Goal: Information Seeking & Learning: Find specific page/section

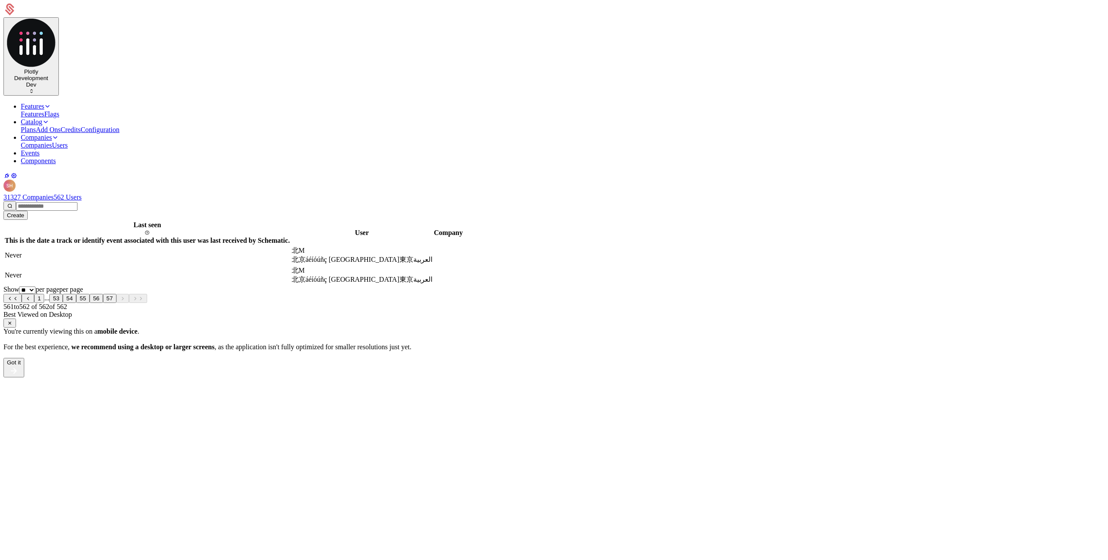
click at [76, 294] on button "54" at bounding box center [69, 298] width 13 height 9
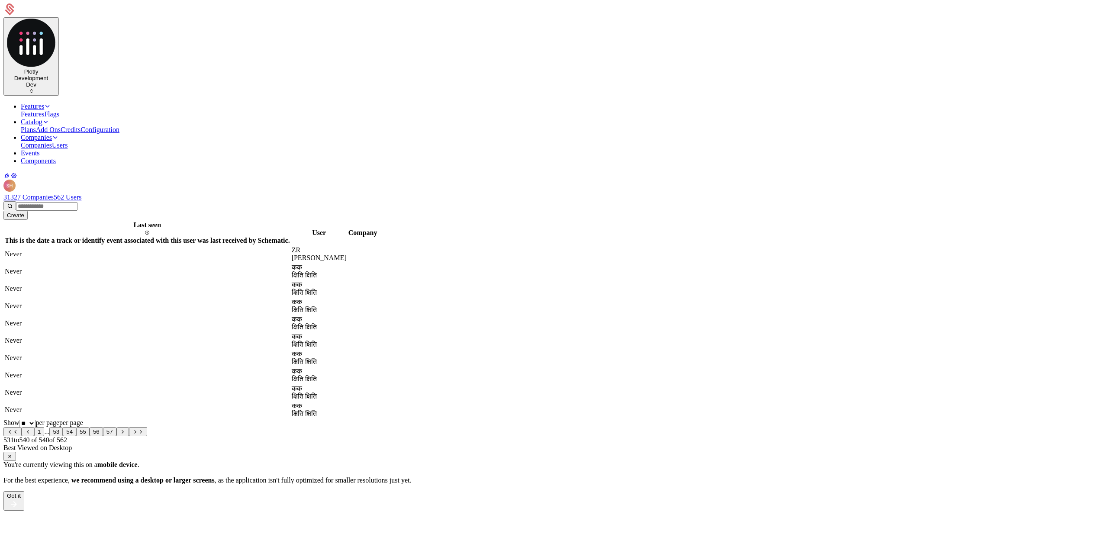
click at [63, 427] on button "53" at bounding box center [55, 431] width 13 height 9
click at [63, 429] on button "52" at bounding box center [55, 431] width 13 height 9
click at [77, 202] on input "email" at bounding box center [46, 206] width 61 height 9
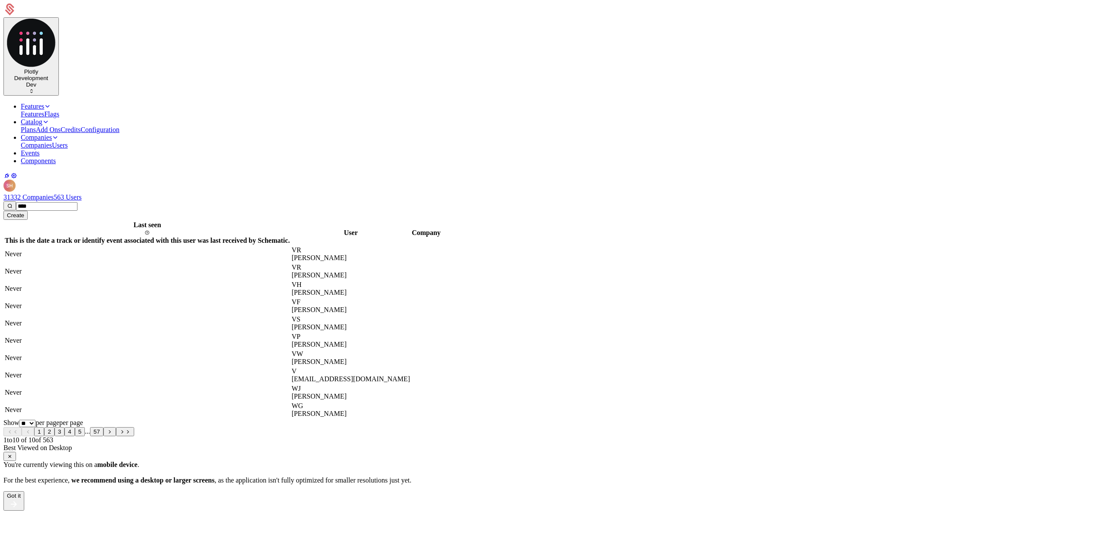
type input "****"
click at [3, 201] on button "submit" at bounding box center [9, 205] width 13 height 9
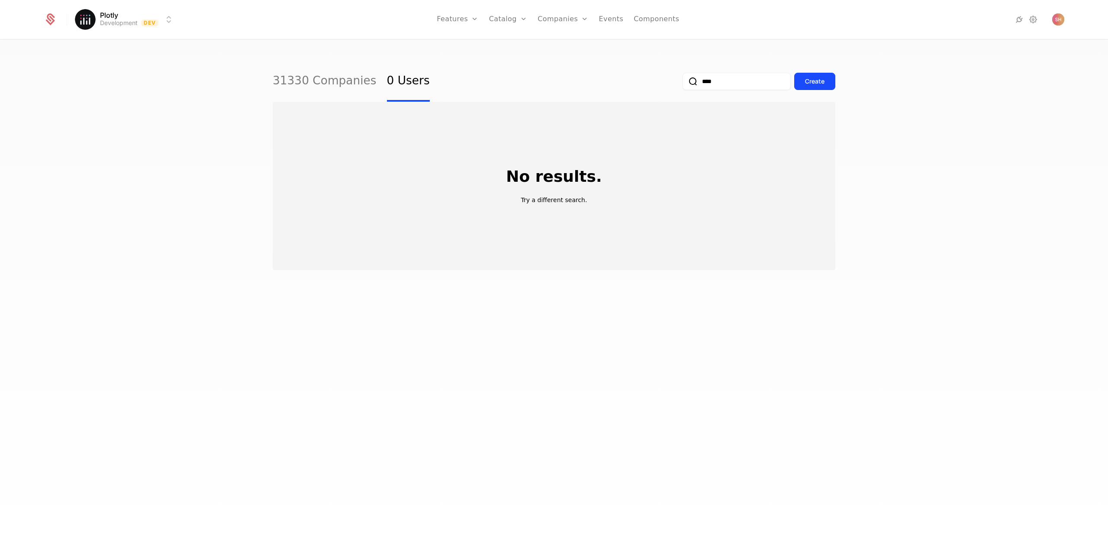
click at [341, 89] on link "31330 Companies" at bounding box center [325, 81] width 104 height 41
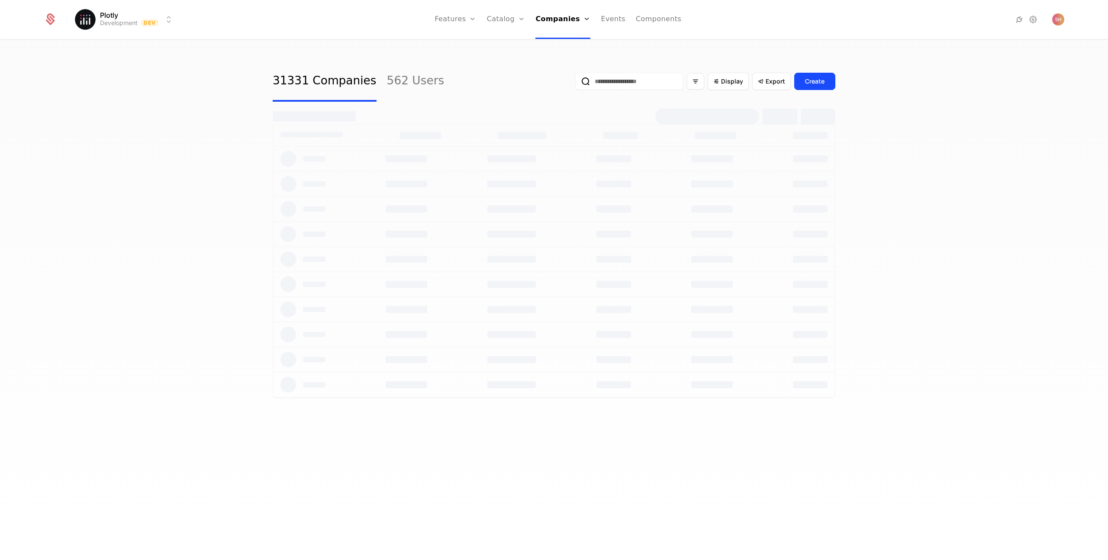
click at [673, 81] on input "email" at bounding box center [629, 81] width 108 height 17
type input "****"
click at [575, 83] on button "submit" at bounding box center [575, 83] width 0 height 0
click at [382, 80] on link "562 Users" at bounding box center [386, 81] width 58 height 41
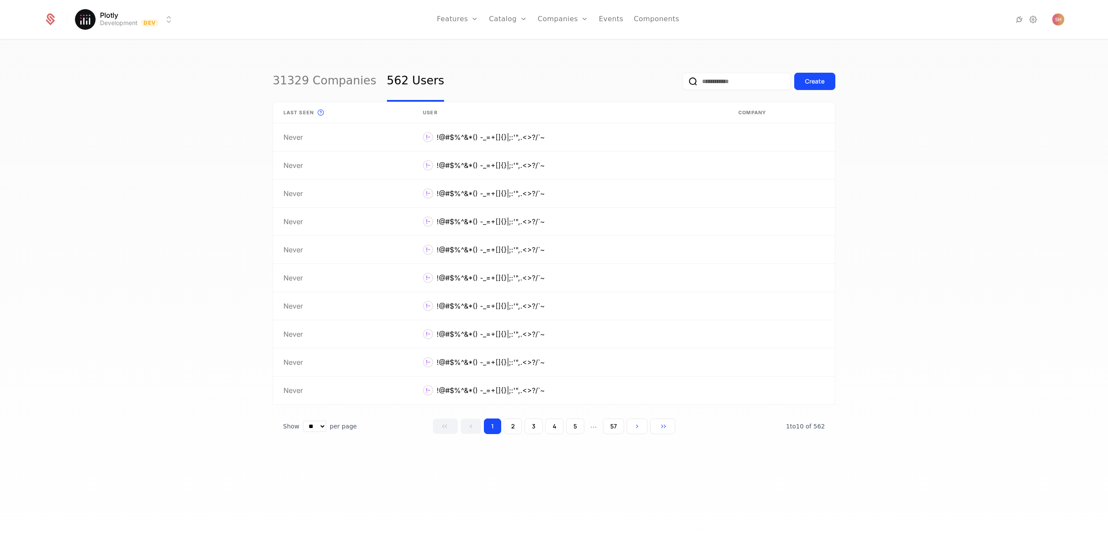
click at [729, 82] on input "email" at bounding box center [736, 81] width 108 height 17
click at [682, 83] on button "submit" at bounding box center [682, 83] width 0 height 0
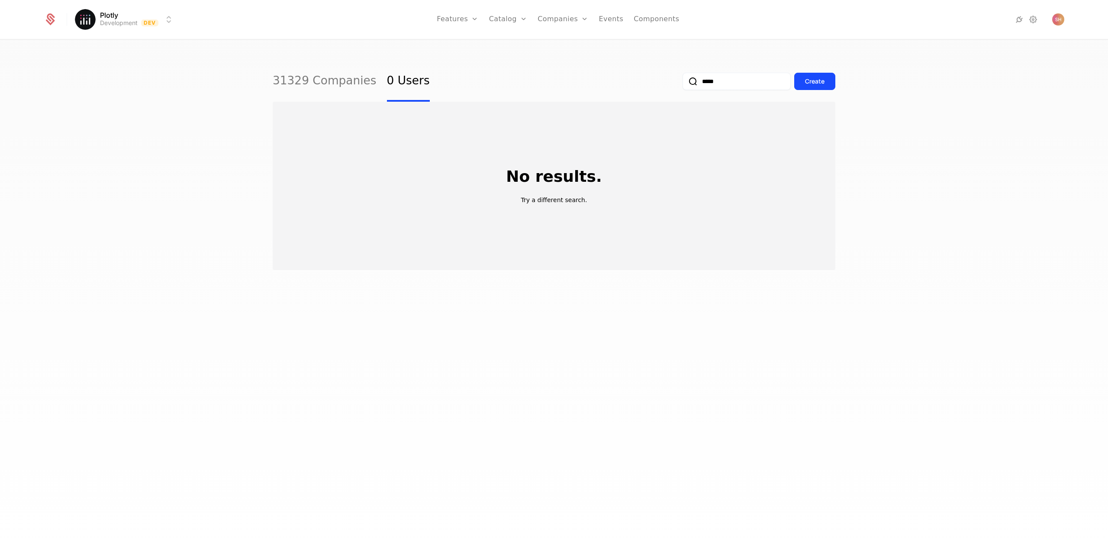
drag, startPoint x: 742, startPoint y: 76, endPoint x: 694, endPoint y: 86, distance: 49.1
click at [694, 86] on input "*****" at bounding box center [736, 81] width 108 height 17
click at [682, 83] on button "submit" at bounding box center [682, 83] width 0 height 0
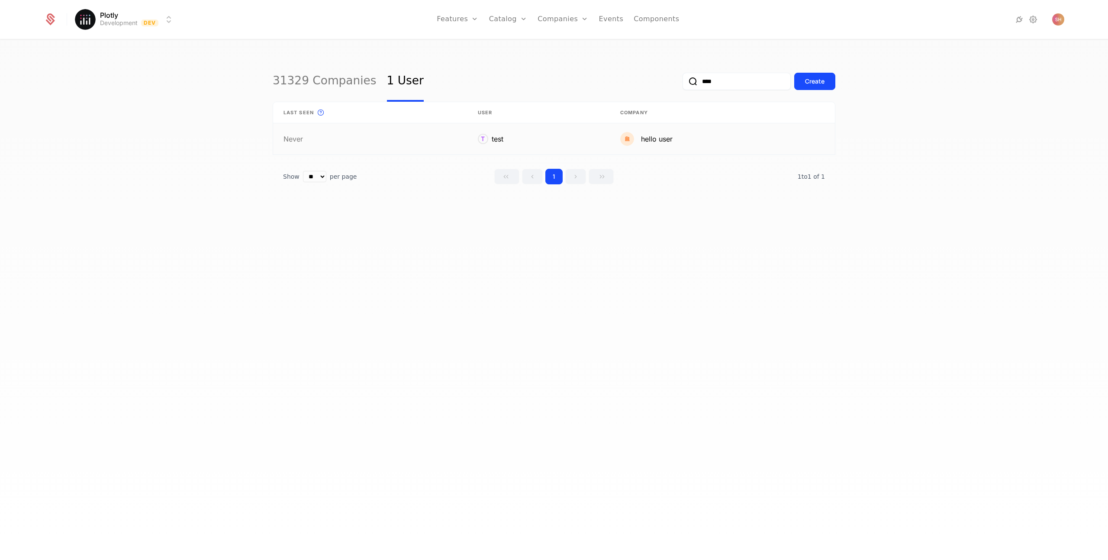
type input "****"
click at [642, 141] on link at bounding box center [722, 138] width 225 height 31
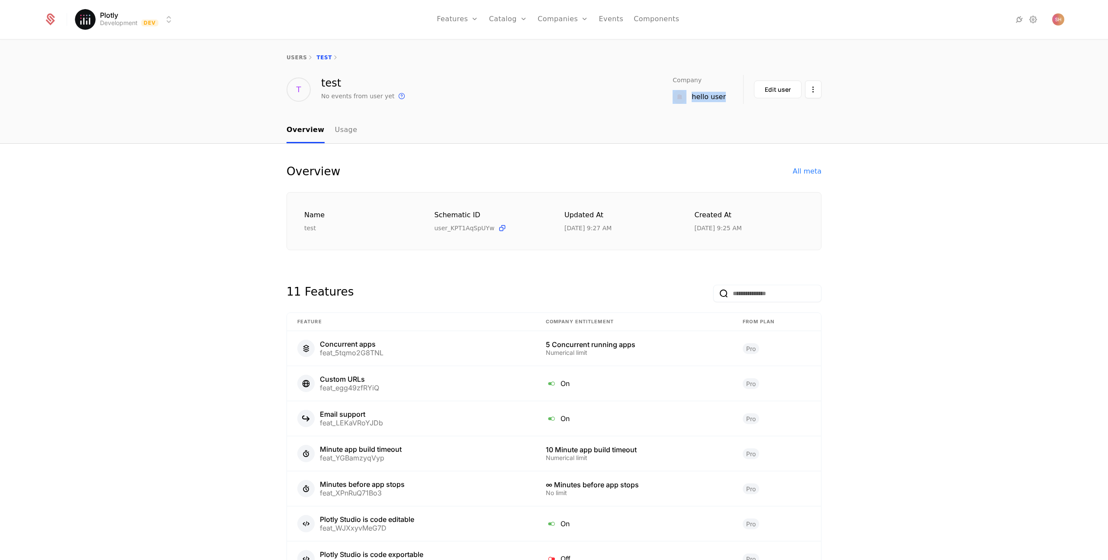
click at [760, 90] on button "Edit user" at bounding box center [778, 89] width 48 height 18
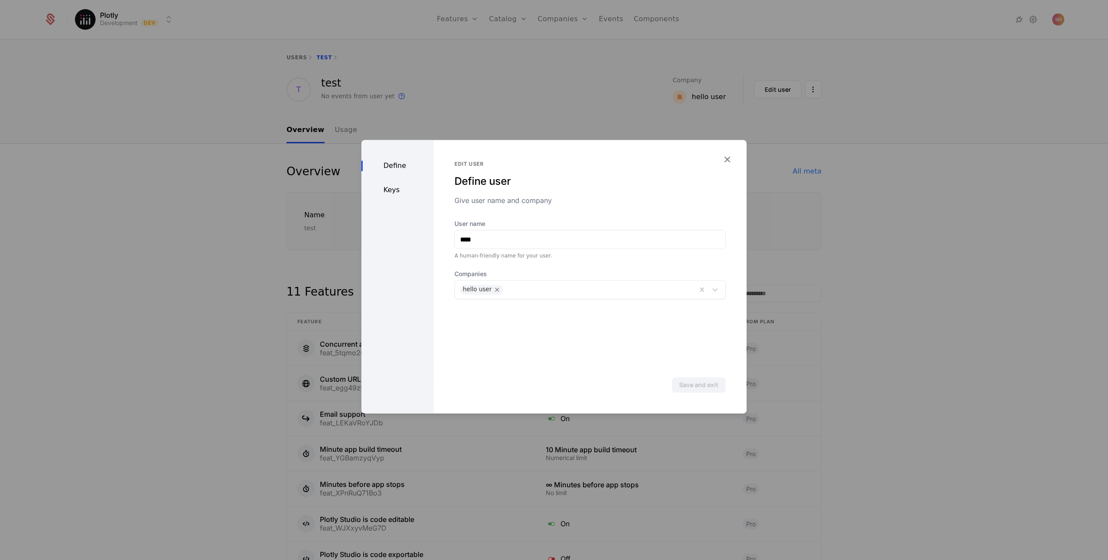
click at [719, 164] on div "Edit user Define user Give user name and company User name **** A human-friendl…" at bounding box center [589, 276] width 313 height 273
click at [724, 160] on icon "button" at bounding box center [726, 159] width 11 height 11
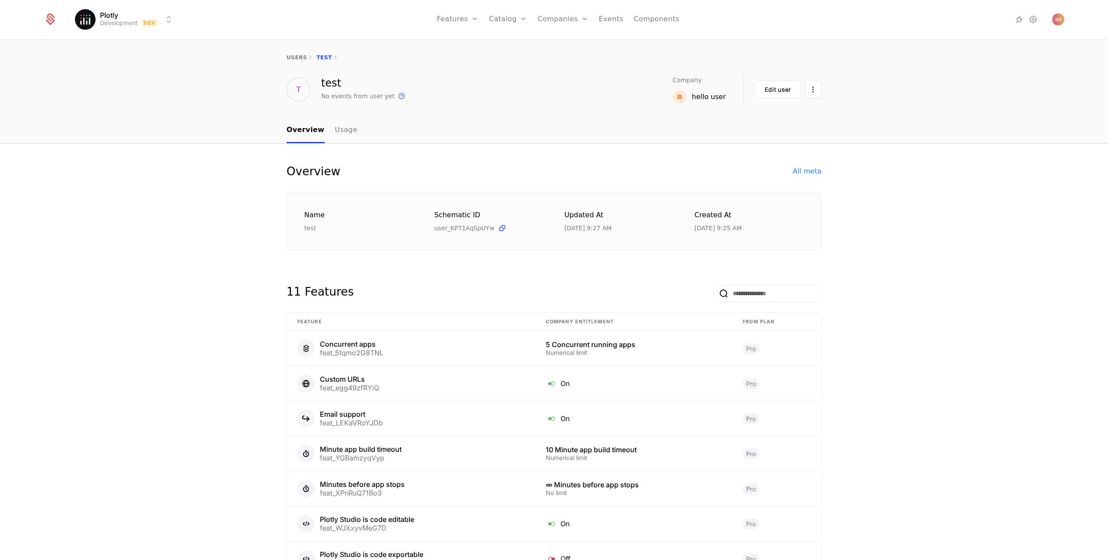
click at [810, 169] on div "All meta" at bounding box center [807, 171] width 29 height 10
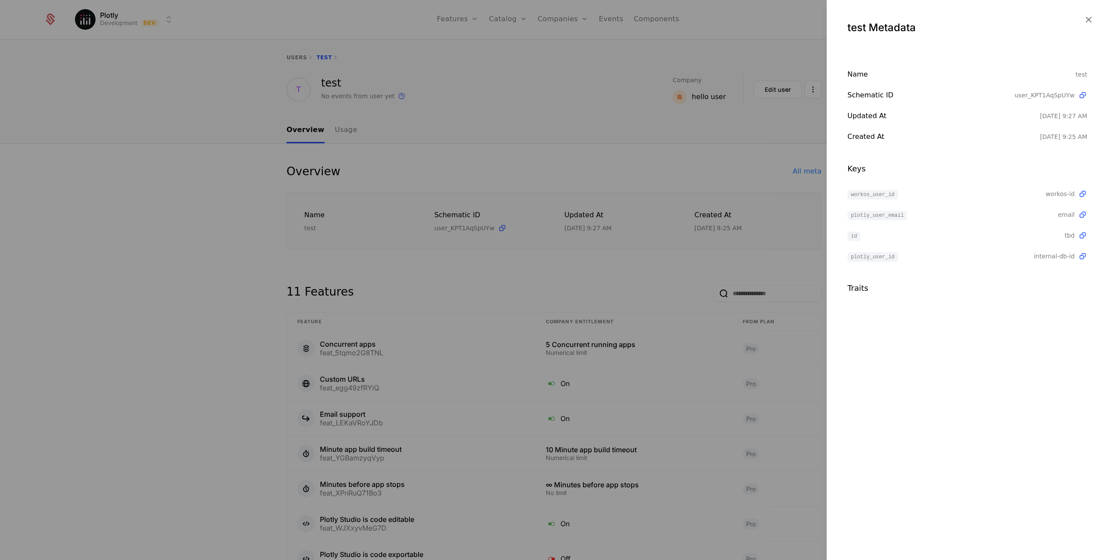
click at [1085, 17] on icon "button" at bounding box center [1087, 19] width 11 height 11
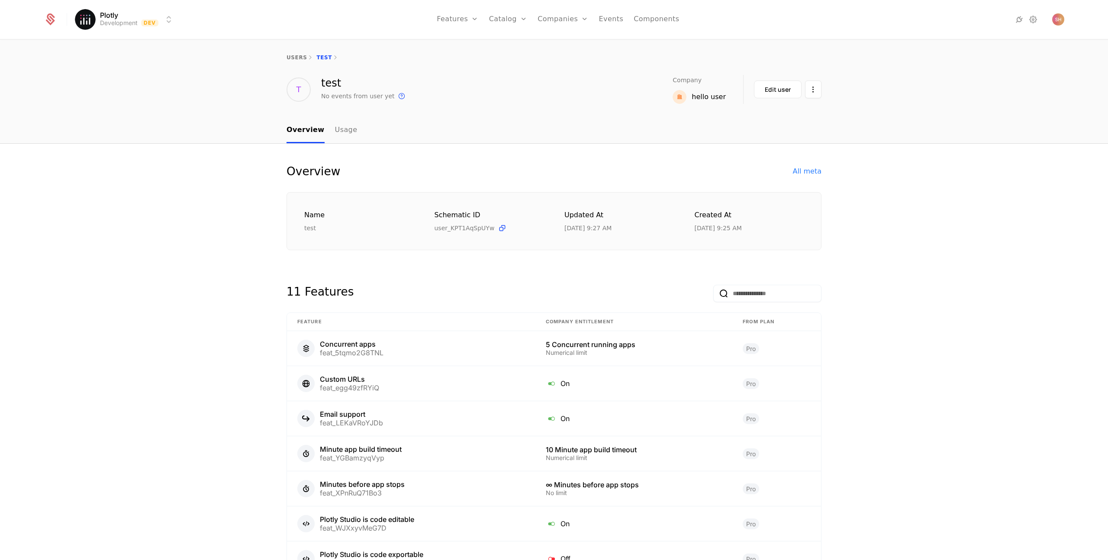
click at [709, 99] on div "hello user" at bounding box center [708, 97] width 34 height 10
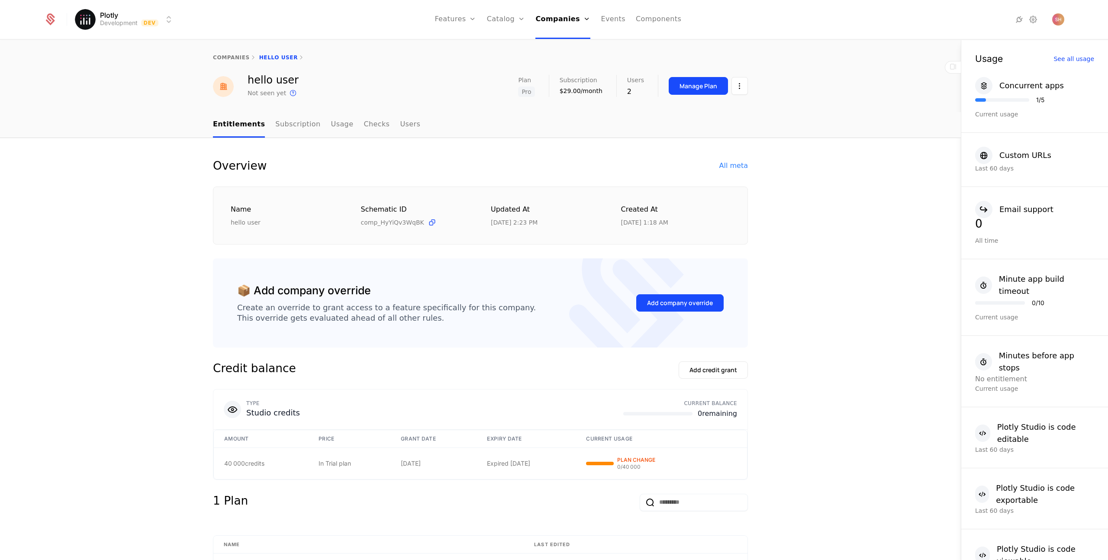
click at [731, 169] on div "All meta" at bounding box center [733, 166] width 29 height 10
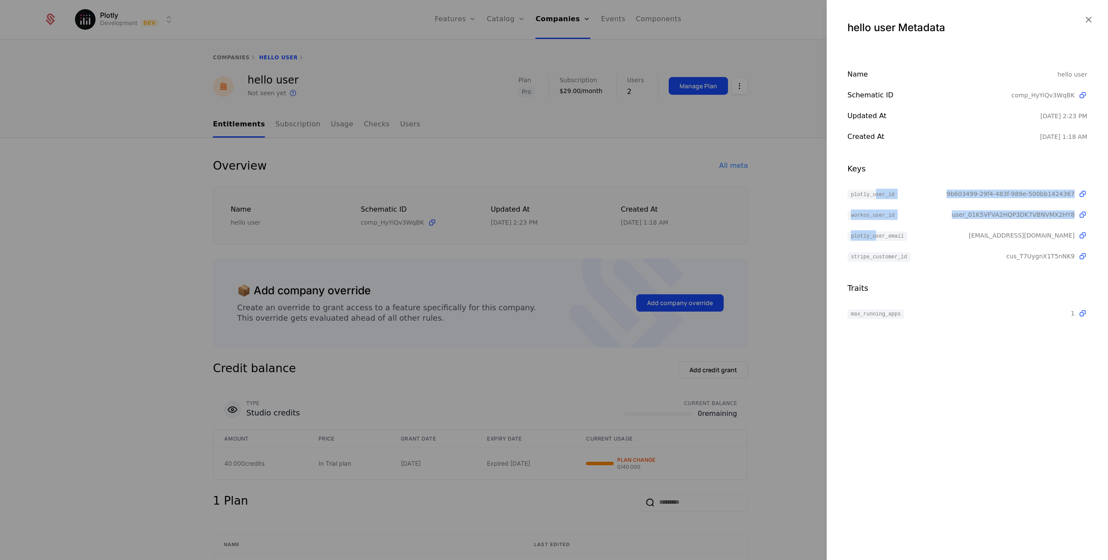
drag, startPoint x: 877, startPoint y: 195, endPoint x: 875, endPoint y: 236, distance: 41.6
click at [875, 236] on div "plotly_user_id 9b603499-29f4-483f-989e-500bb1424367 workos_user_id user_01K5VFV…" at bounding box center [967, 225] width 240 height 73
click at [873, 194] on span "plotly_user_id" at bounding box center [872, 195] width 51 height 10
drag, startPoint x: 873, startPoint y: 196, endPoint x: 875, endPoint y: 246, distance: 50.7
click at [875, 246] on div "plotly_user_id 9b603499-29f4-483f-989e-500bb1424367 workos_user_id user_01K5VFV…" at bounding box center [967, 225] width 240 height 73
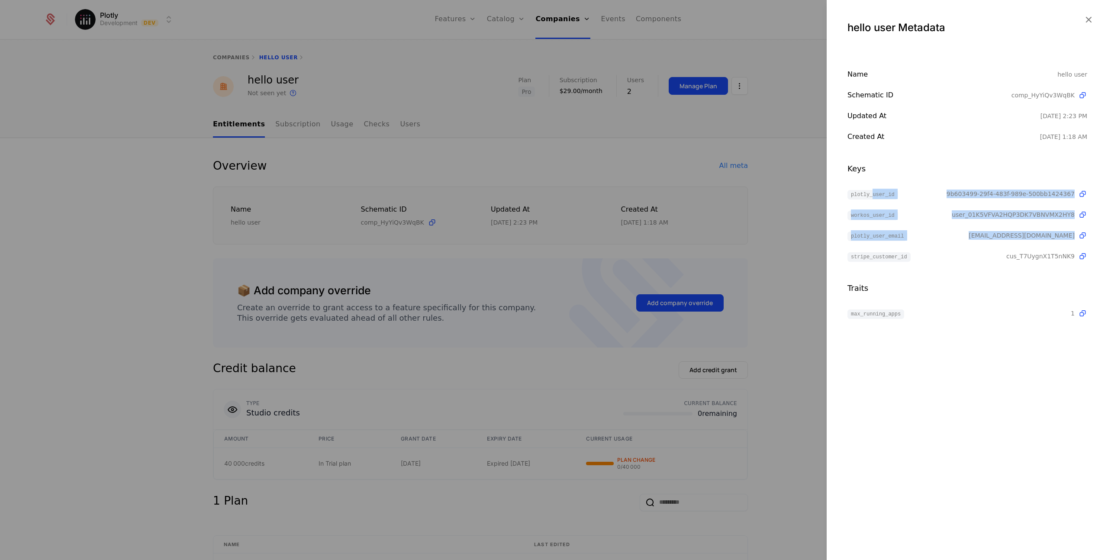
click at [880, 211] on span "workos_user_id" at bounding box center [872, 216] width 51 height 10
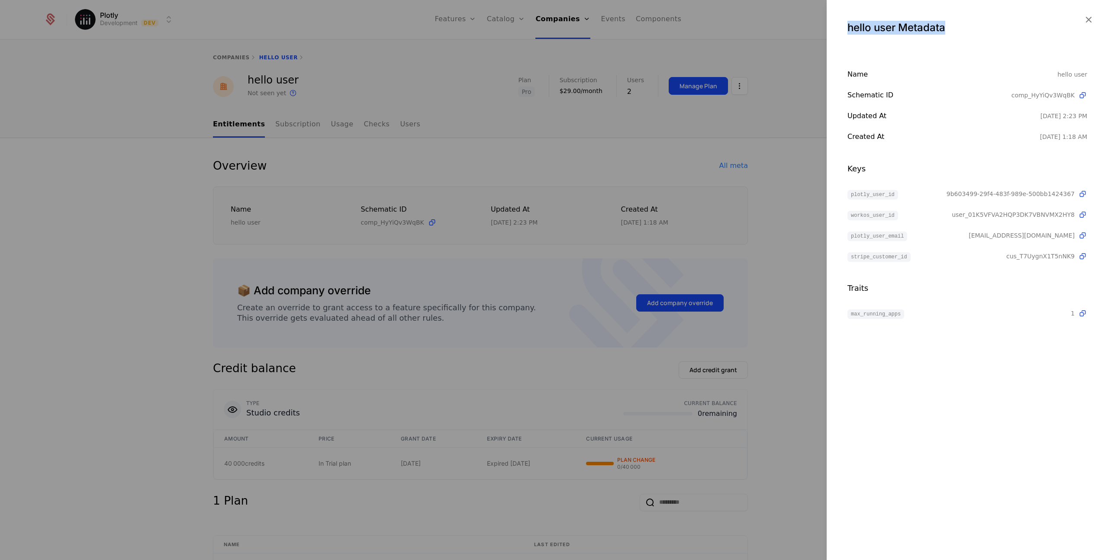
drag, startPoint x: 961, startPoint y: 29, endPoint x: 849, endPoint y: 29, distance: 112.5
click at [849, 29] on div "hello user Metadata" at bounding box center [967, 28] width 240 height 14
drag, startPoint x: 899, startPoint y: 193, endPoint x: 852, endPoint y: 193, distance: 46.7
click at [852, 193] on div "plotly_user_id" at bounding box center [896, 194] width 99 height 10
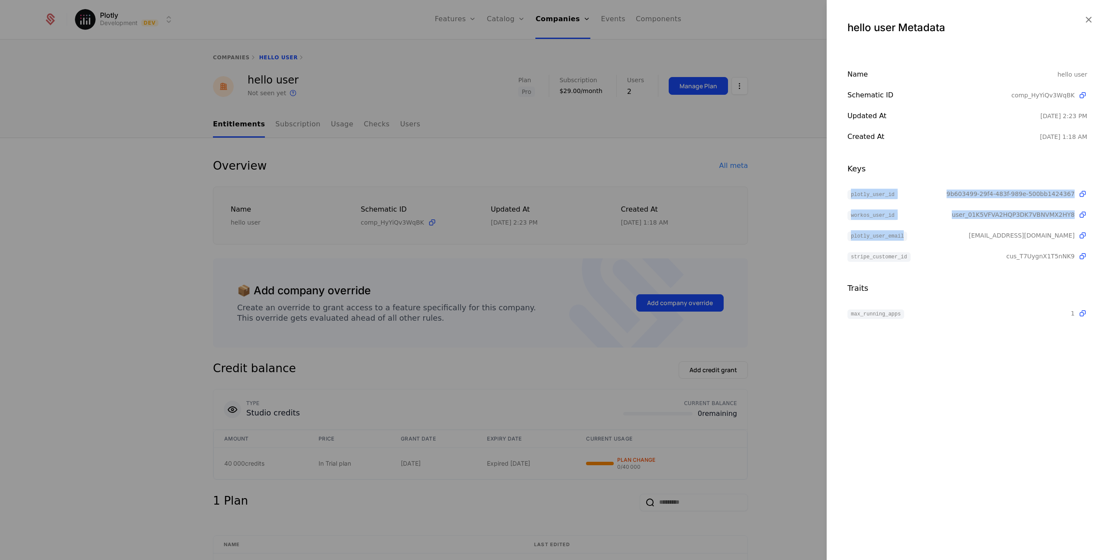
drag, startPoint x: 912, startPoint y: 236, endPoint x: 847, endPoint y: 186, distance: 82.6
click at [847, 186] on div "Keys plotly_user_id 9b603499-29f4-483f-989e-500bb1424367 workos_user_id user_01…" at bounding box center [967, 212] width 240 height 99
click at [761, 164] on div at bounding box center [554, 280] width 1108 height 560
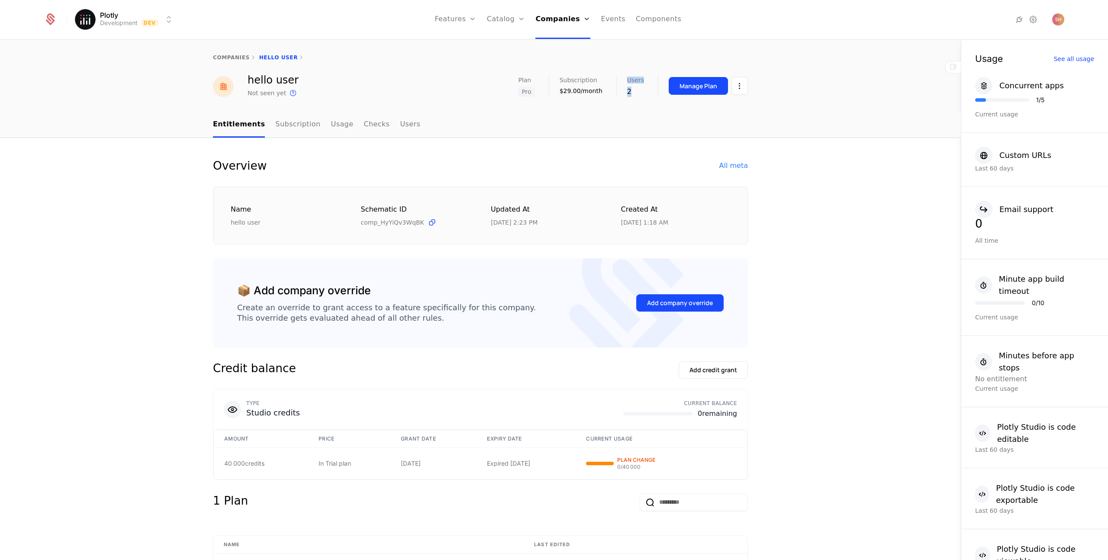
drag, startPoint x: 639, startPoint y: 90, endPoint x: 595, endPoint y: 93, distance: 43.4
click at [599, 93] on div "Plan Pro Subscription $29.00/month Users 2 Manage Plan" at bounding box center [633, 86] width 230 height 22
click at [400, 119] on link "Users" at bounding box center [410, 125] width 20 height 26
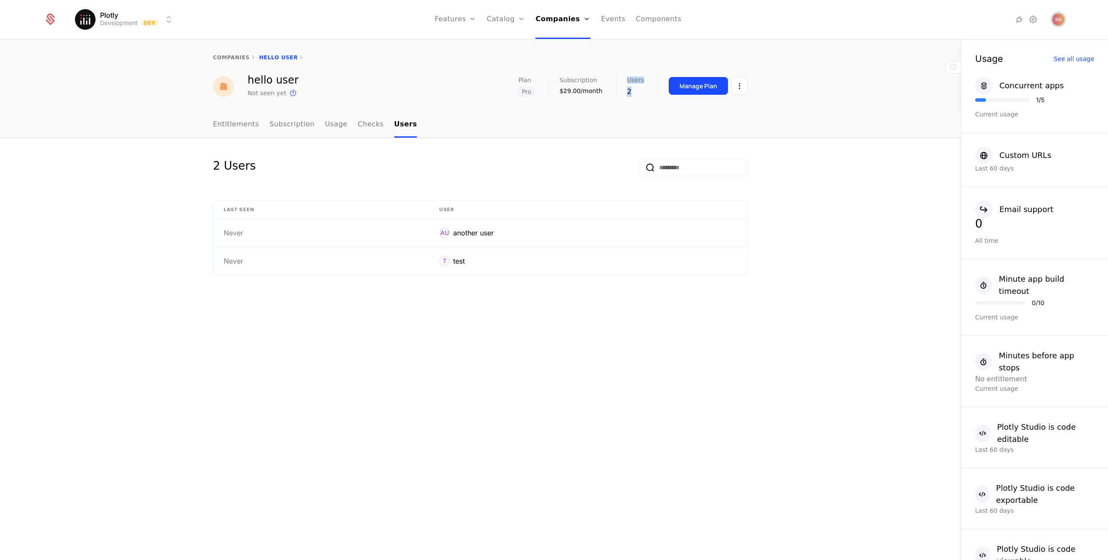
click at [1059, 21] on img "Open user button" at bounding box center [1058, 19] width 12 height 12
click at [1034, 21] on icon at bounding box center [1032, 19] width 10 height 10
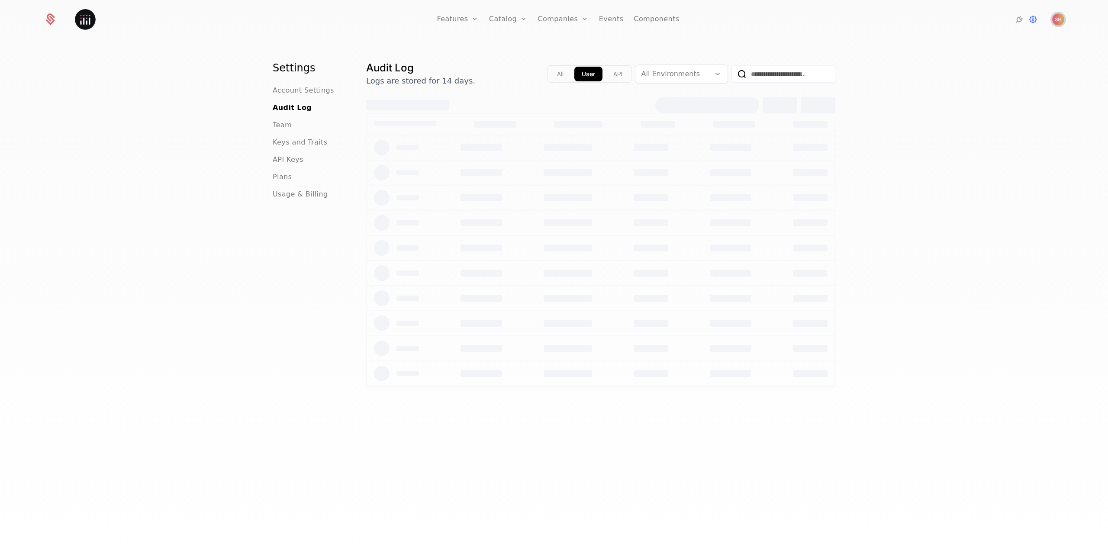
click at [1058, 18] on img "Open user button" at bounding box center [1058, 19] width 12 height 12
click at [276, 87] on span "Account Settings" at bounding box center [303, 90] width 61 height 10
